Goal: Transaction & Acquisition: Purchase product/service

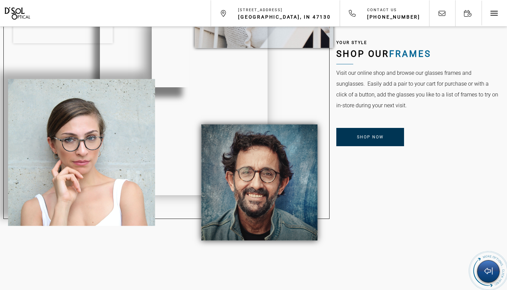
scroll to position [618, 0]
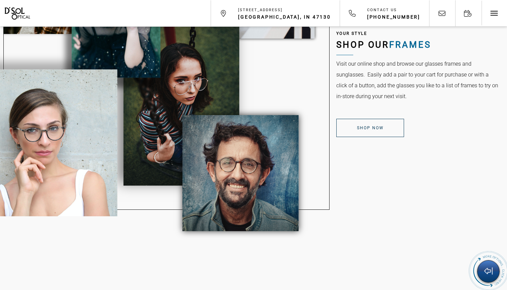
click at [364, 128] on span "Shop Now" at bounding box center [370, 128] width 27 height 5
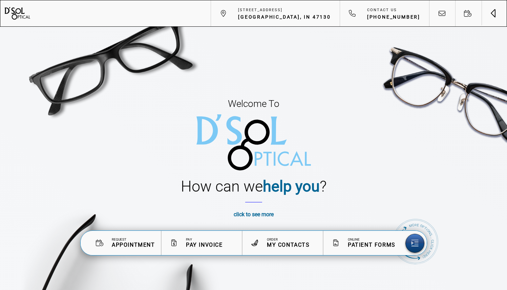
click at [494, 17] on button "Toggle navigation" at bounding box center [493, 12] width 25 height 25
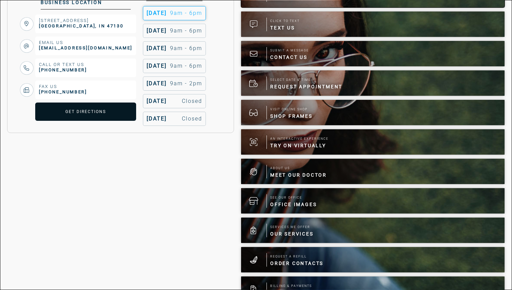
scroll to position [177, 0]
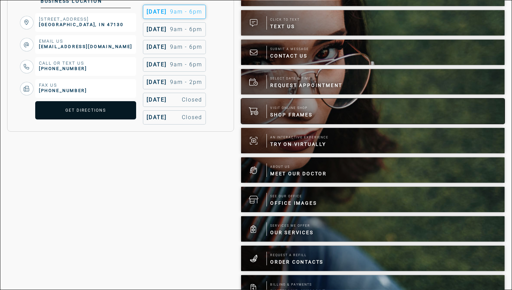
click at [302, 116] on span "Shop Frames" at bounding box center [291, 114] width 42 height 7
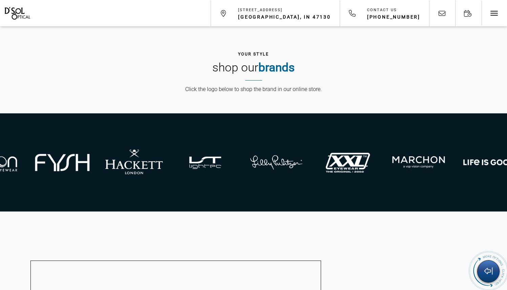
scroll to position [1215, 0]
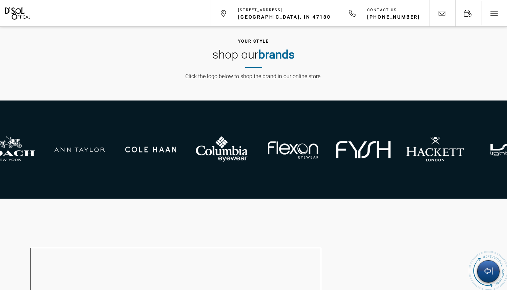
click at [357, 150] on img at bounding box center [364, 149] width 68 height 47
